Goal: Task Accomplishment & Management: Use online tool/utility

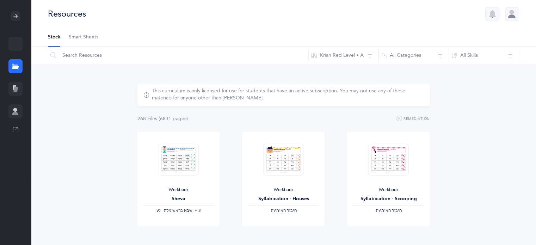
click at [17, 87] on icon at bounding box center [15, 89] width 5 height 6
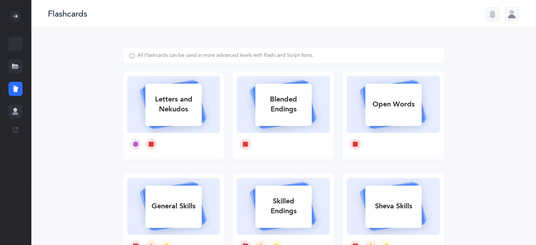
drag, startPoint x: 357, startPoint y: 184, endPoint x: 360, endPoint y: 187, distance: 4.0
click at [360, 187] on icon at bounding box center [394, 205] width 84 height 59
select select
select select "single"
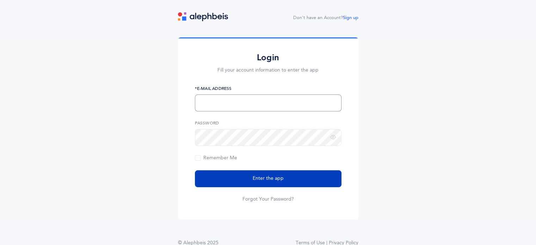
type input "[EMAIL_ADDRESS][DOMAIN_NAME]"
click at [249, 182] on button "Enter the app" at bounding box center [268, 178] width 147 height 17
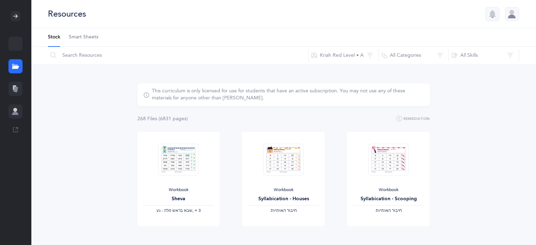
click at [16, 86] on icon at bounding box center [14, 87] width 3 height 5
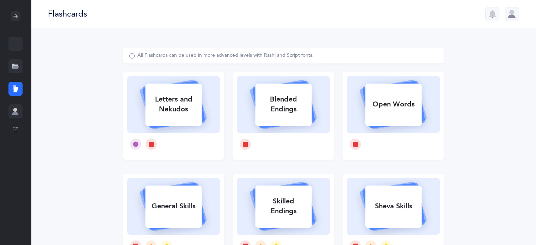
click at [400, 229] on icon at bounding box center [394, 205] width 84 height 59
select select
select select "single"
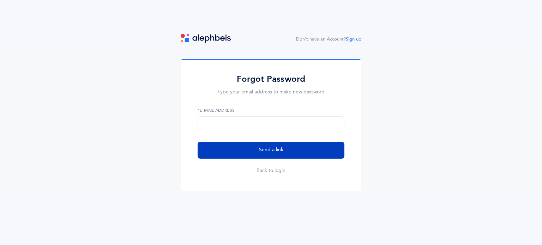
click at [272, 149] on span "Send a link" at bounding box center [271, 149] width 24 height 7
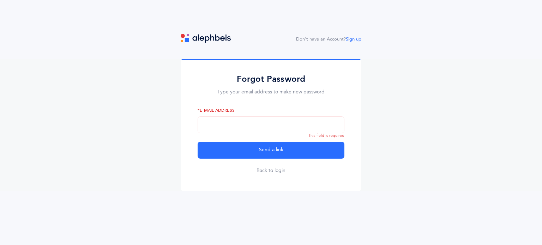
click at [269, 175] on div "Forgot Password Type your email address to make new password *E-Mail Address Th…" at bounding box center [271, 125] width 181 height 132
click at [267, 169] on link "Back to login" at bounding box center [270, 170] width 29 height 7
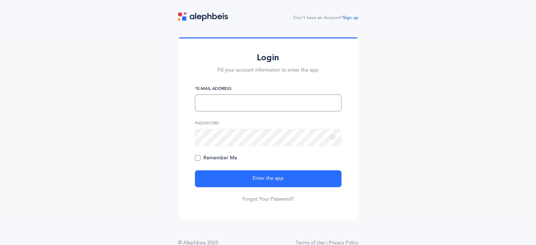
type input "[EMAIL_ADDRESS][DOMAIN_NAME]"
click at [199, 157] on span "Remember Me" at bounding box center [216, 158] width 42 height 6
click at [0, 0] on input "Remember Me" at bounding box center [0, 0] width 0 height 0
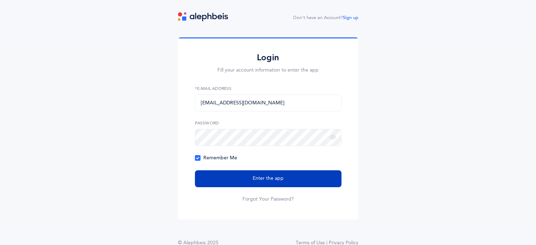
click at [233, 184] on button "Enter the app" at bounding box center [268, 178] width 147 height 17
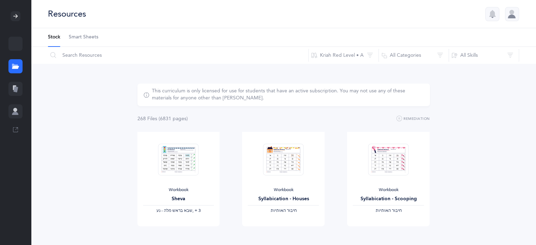
click at [18, 82] on div at bounding box center [15, 89] width 14 height 14
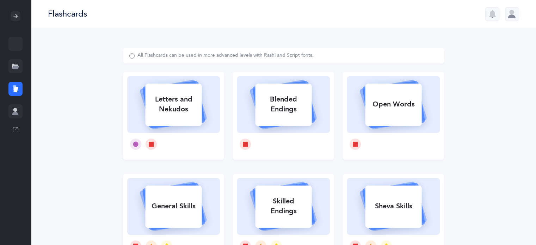
click at [384, 223] on rect at bounding box center [394, 207] width 56 height 42
select select
select select "single"
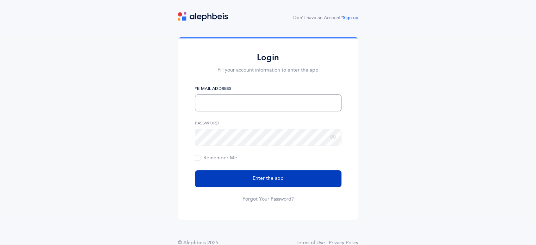
type input "sep468@yahoo.com"
click at [254, 176] on span "Enter the app" at bounding box center [268, 178] width 31 height 7
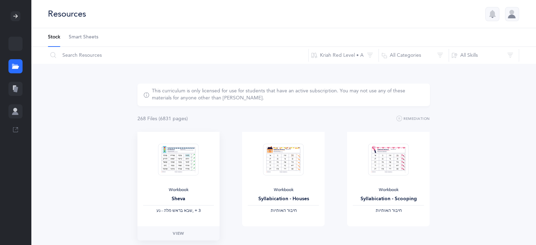
click at [191, 183] on div "Workbook Sheva ‫שבא בראש מלה - נע‬ ‪, + 3‬" at bounding box center [179, 179] width 83 height 95
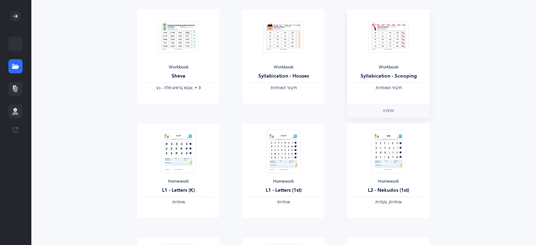
scroll to position [123, 0]
click at [391, 157] on img at bounding box center [388, 151] width 35 height 44
click at [396, 223] on link "View" at bounding box center [388, 225] width 83 height 14
